Goal: Find specific page/section: Find specific page/section

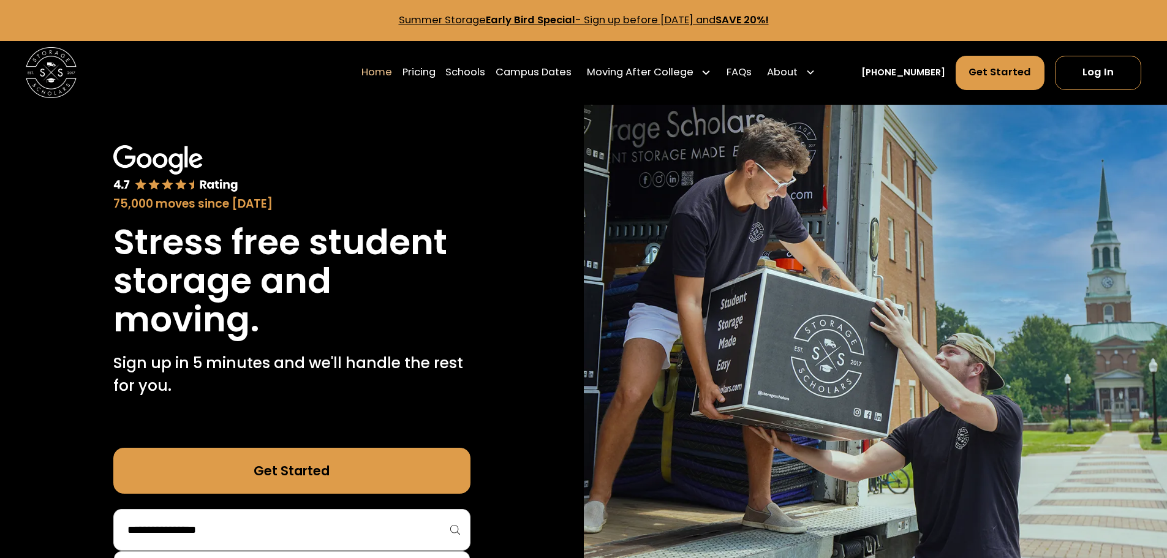
click at [402, 538] on input "search" at bounding box center [291, 529] width 331 height 21
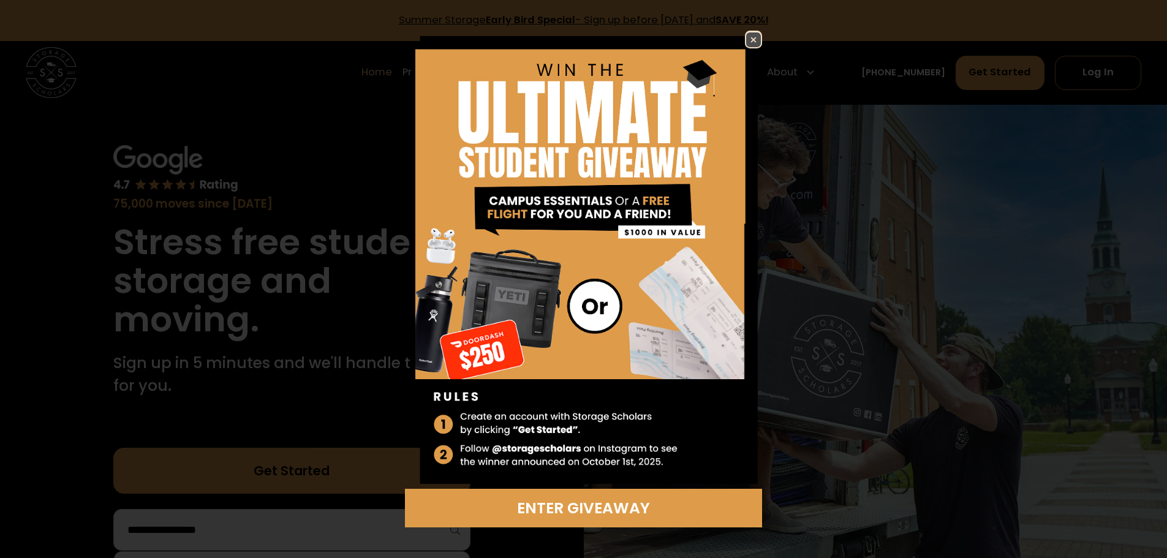
click at [749, 45] on img at bounding box center [753, 39] width 15 height 15
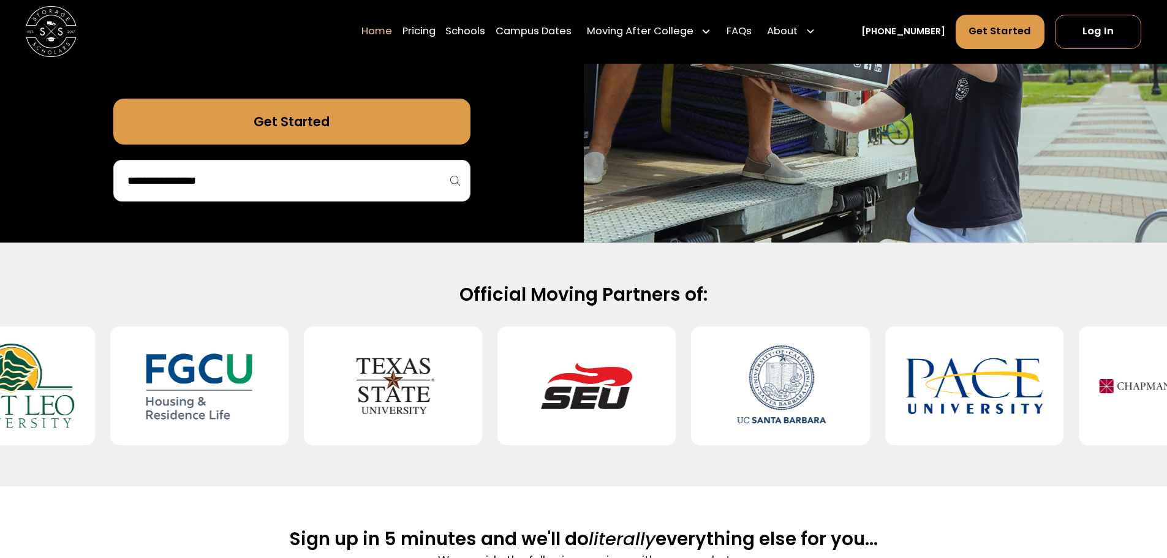
scroll to position [327, 0]
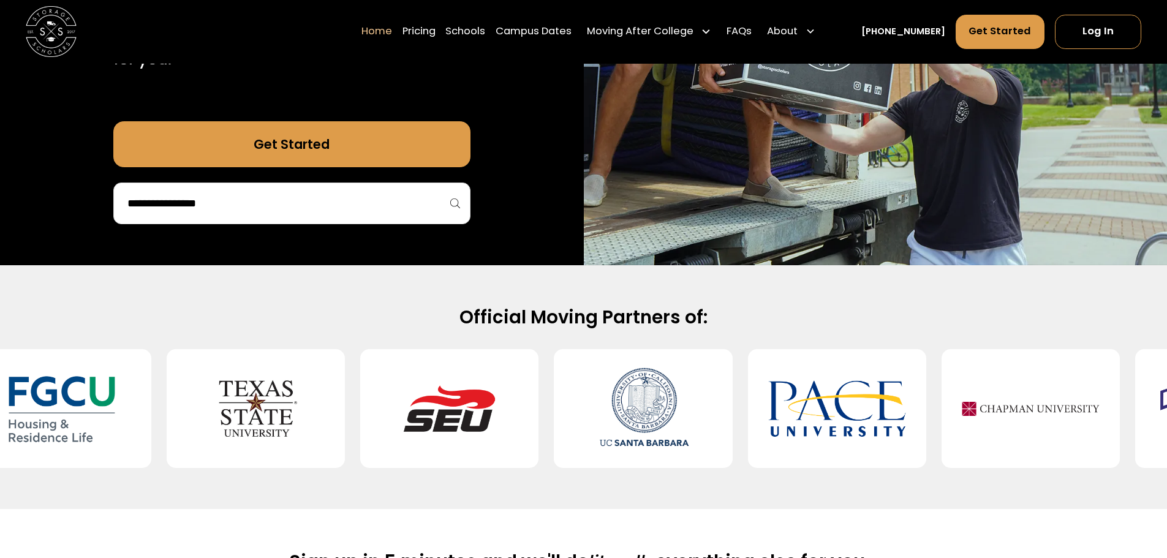
click at [247, 189] on div at bounding box center [291, 204] width 357 height 42
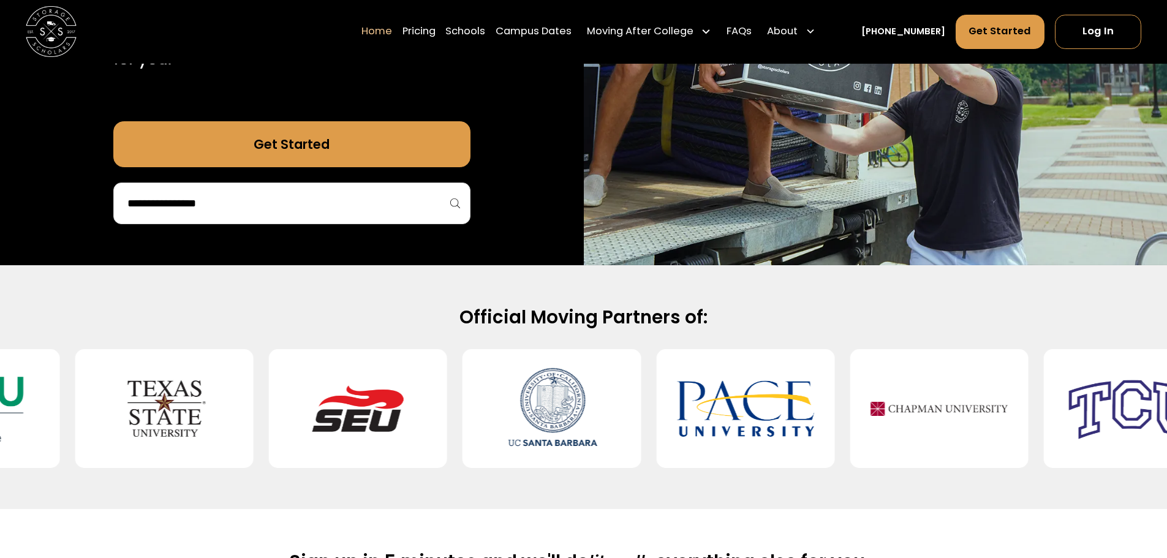
click at [257, 208] on input "search" at bounding box center [291, 203] width 331 height 21
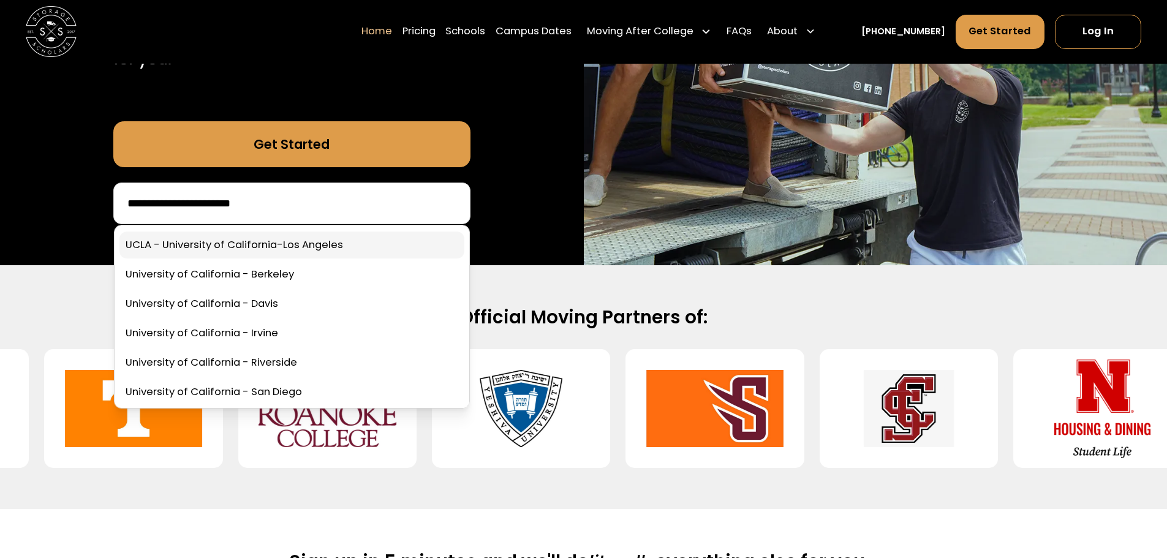
type input "**********"
click at [308, 252] on link at bounding box center [291, 245] width 345 height 27
